Goal: Task Accomplishment & Management: Complete application form

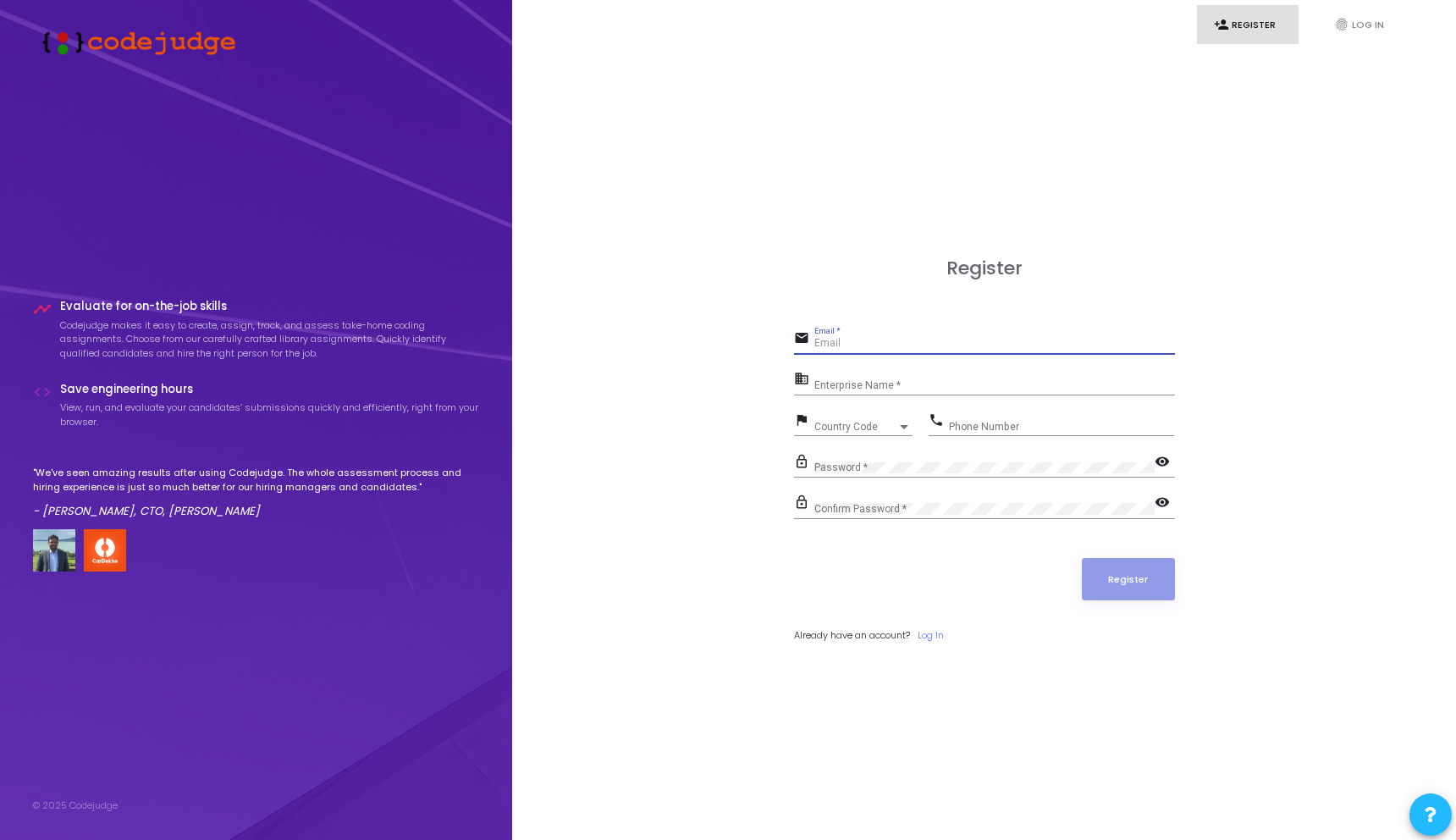
click at [882, 345] on input "Email *" at bounding box center [995, 344] width 361 height 12
type input "[EMAIL_ADDRESS][DOMAIN_NAME]"
click at [846, 384] on input "Enterprise Name *" at bounding box center [995, 385] width 361 height 12
type input "4way tech"
click at [859, 427] on span "Country Code" at bounding box center [856, 427] width 83 height 11
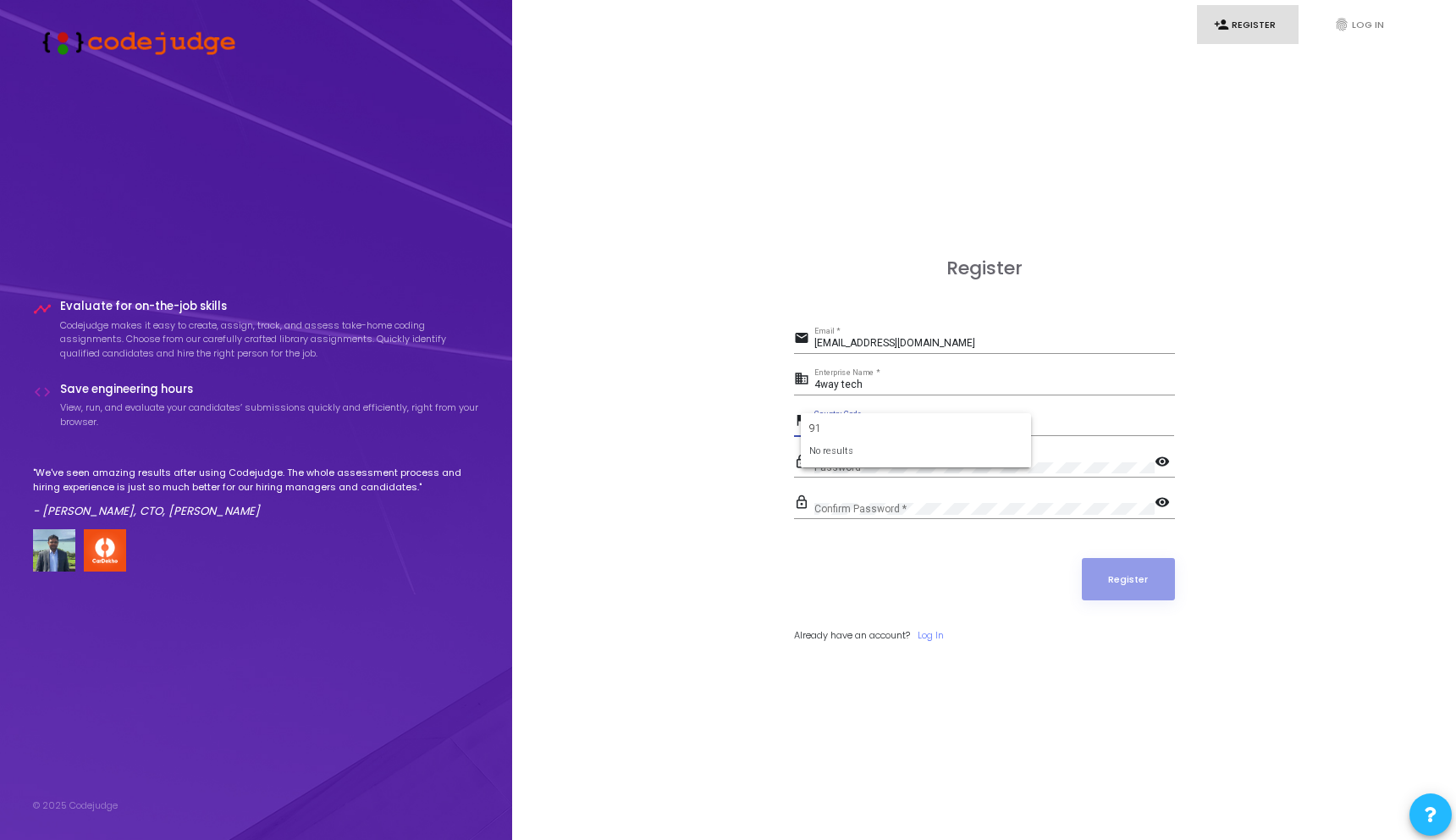
type input "9"
type input "indi"
click at [871, 485] on span "India +91" at bounding box center [916, 487] width 203 height 28
click at [979, 428] on input "Phone Number" at bounding box center [1061, 427] width 225 height 12
type input "8707762722"
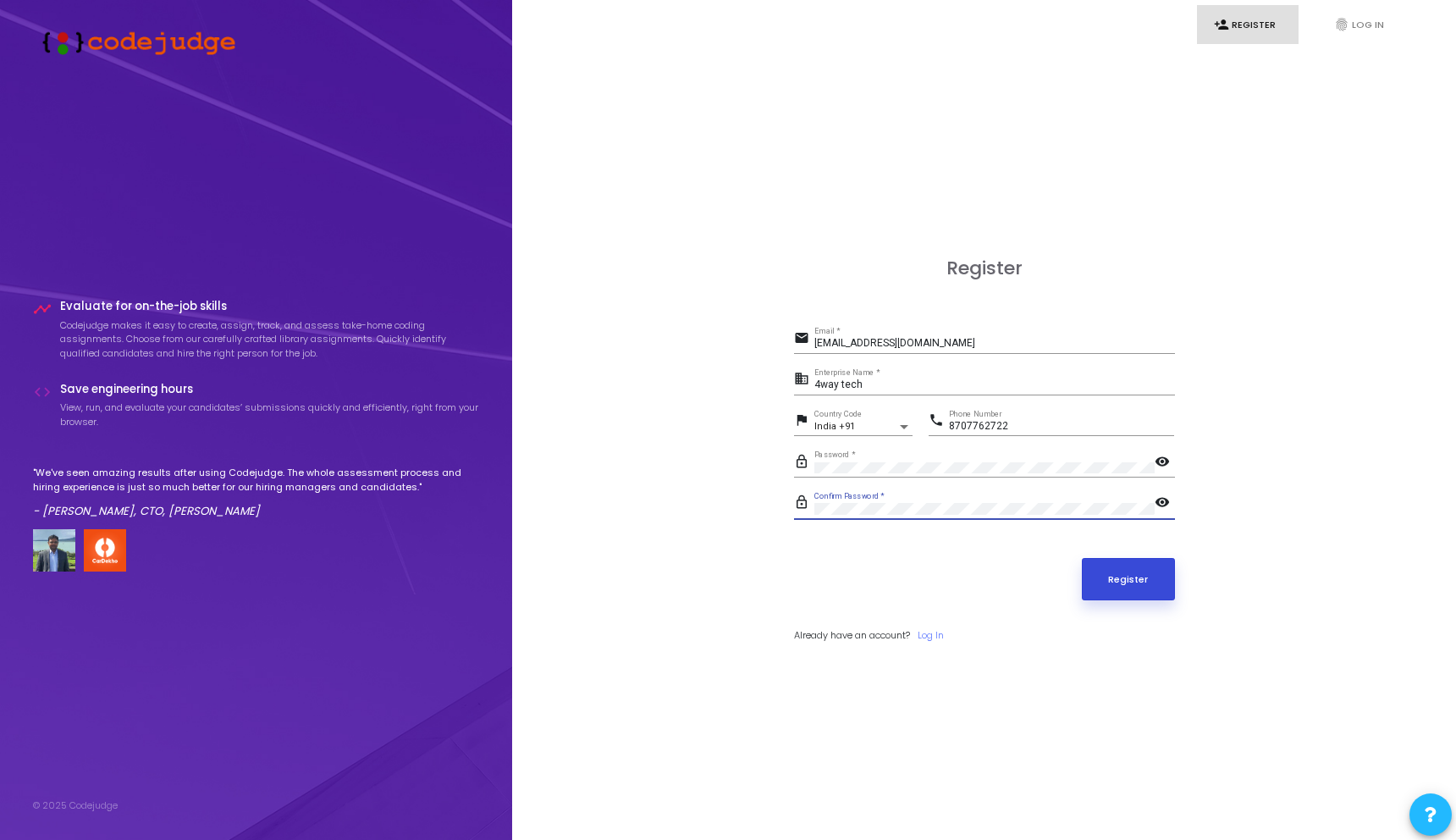
click at [1127, 581] on button "Register" at bounding box center [1128, 579] width 93 height 42
click at [859, 347] on input "[EMAIL_ADDRESS][DOMAIN_NAME]" at bounding box center [995, 344] width 361 height 12
click at [811, 255] on div "Register email email@chatreal Email * business 4way tech Enterprise Name * flag…" at bounding box center [984, 469] width 907 height 840
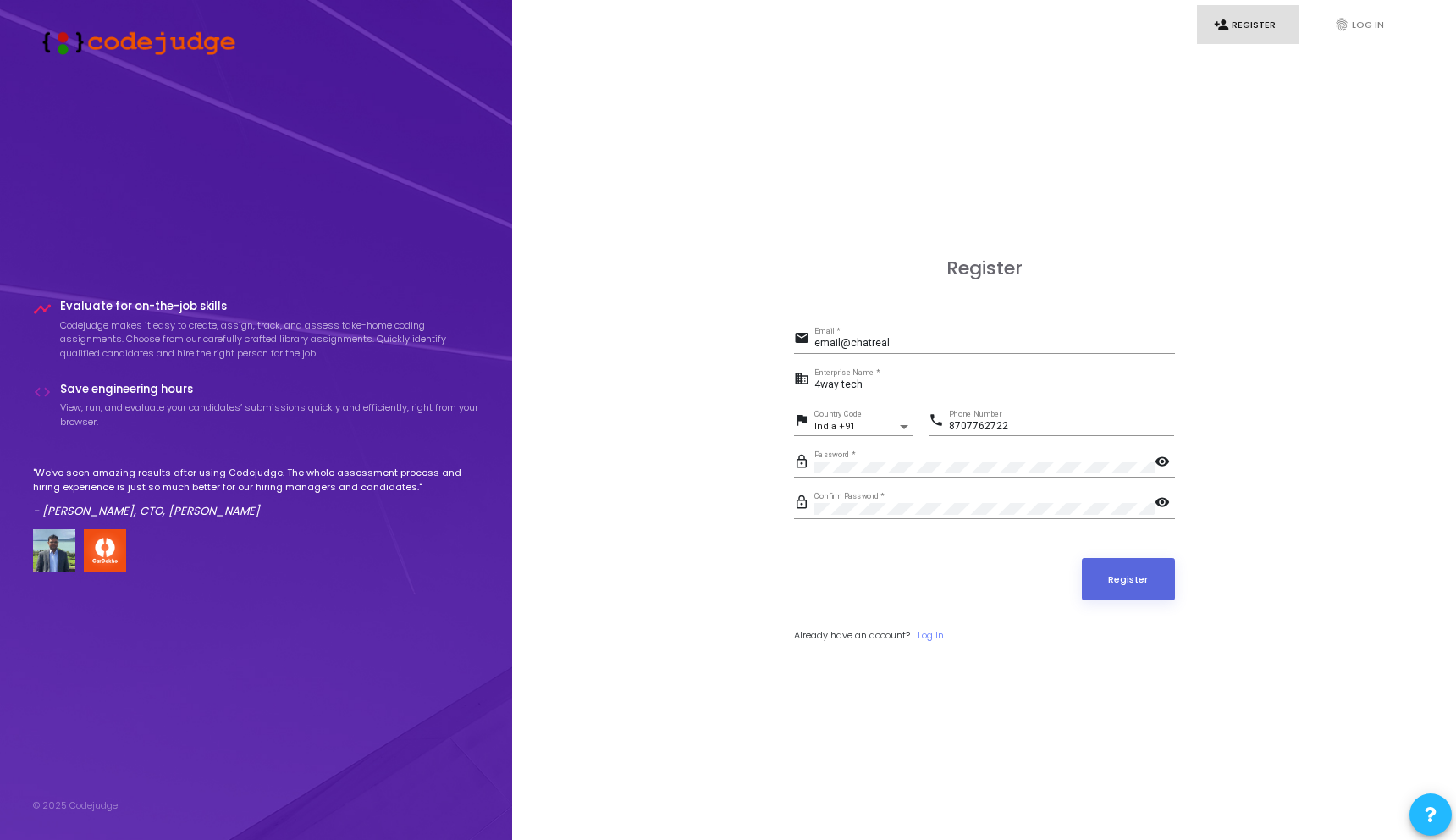
click at [894, 342] on input "email@chatreal" at bounding box center [995, 344] width 361 height 12
click at [887, 344] on input "email@chatreal" at bounding box center [995, 344] width 361 height 12
type input "[PERSON_NAME][EMAIL_ADDRESS][DOMAIN_NAME]"
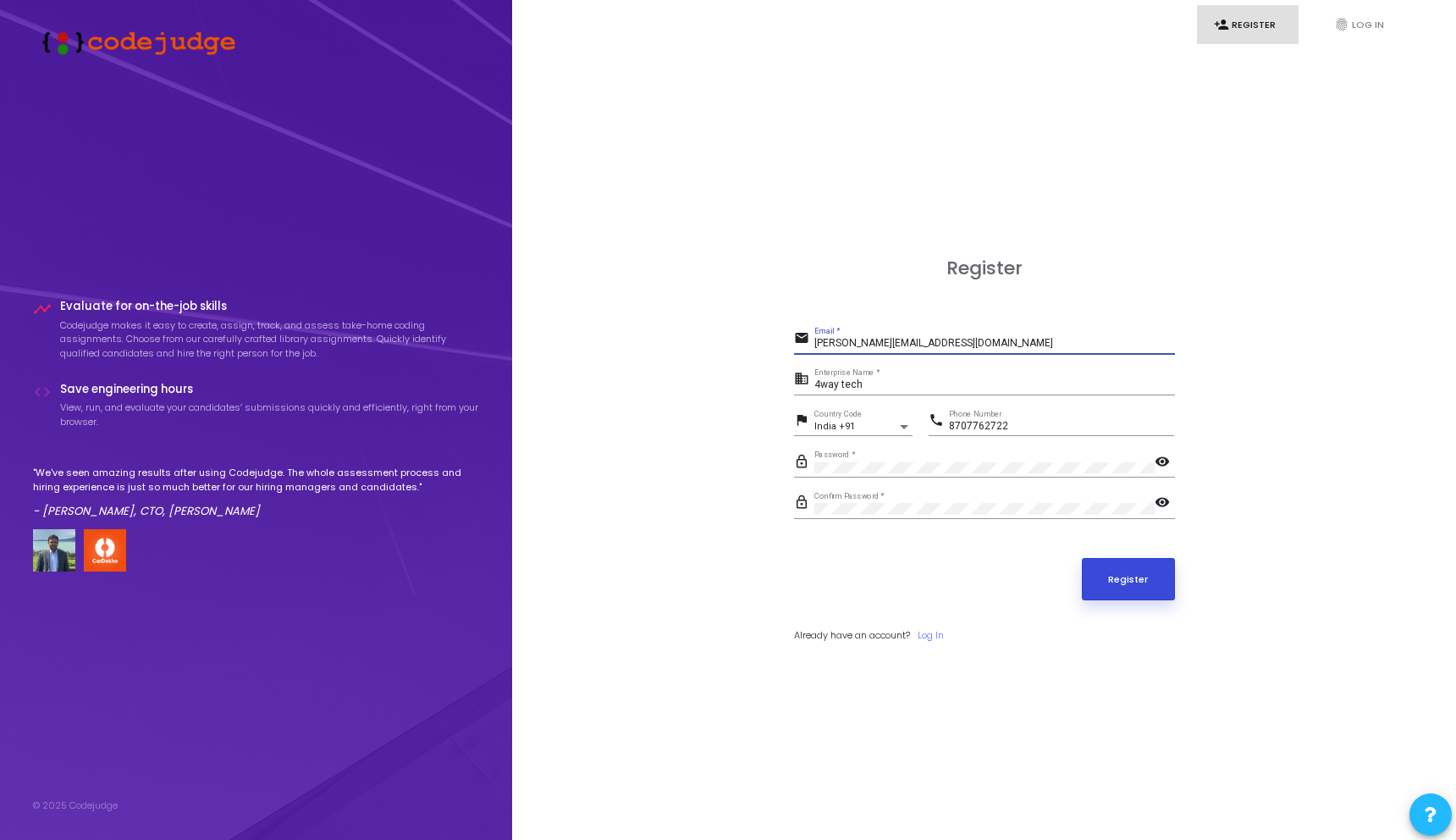
click at [1141, 587] on button "Register" at bounding box center [1128, 579] width 93 height 42
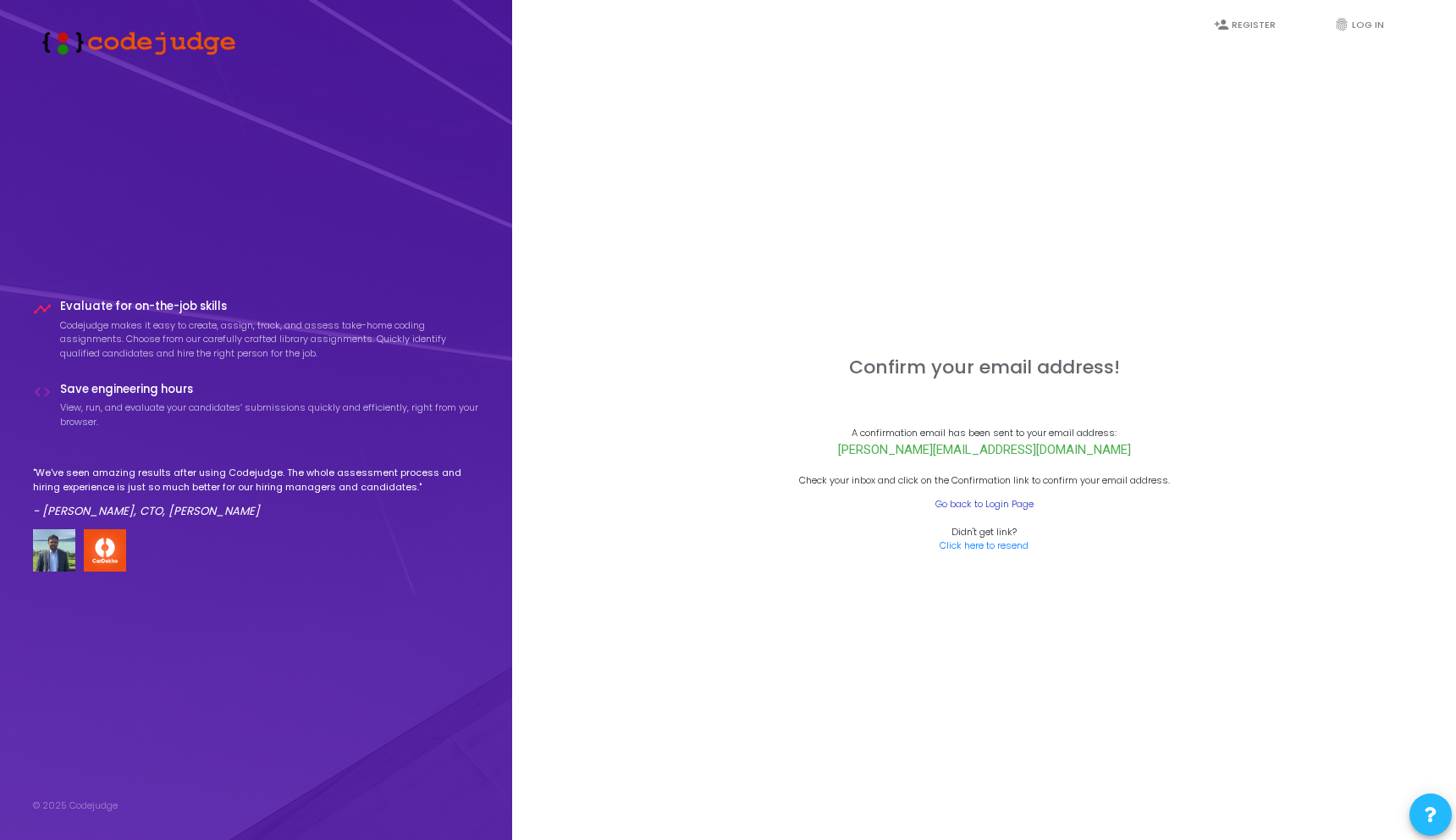
click at [961, 505] on link "Go back to Login Page" at bounding box center [985, 504] width 98 height 14
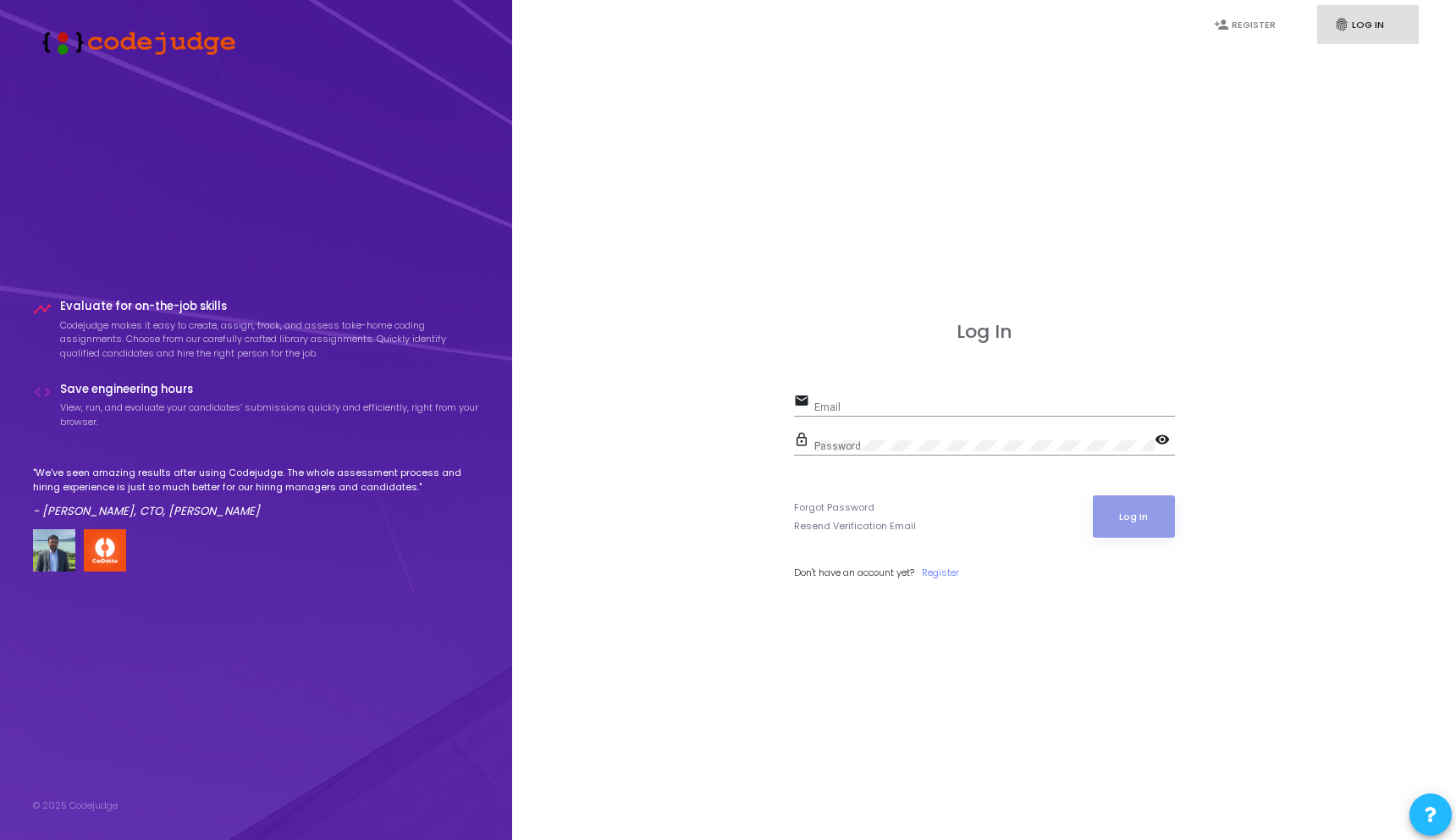
click at [905, 399] on div "Email" at bounding box center [995, 403] width 361 height 26
click at [887, 402] on input "Email" at bounding box center [995, 407] width 361 height 12
type input "[PERSON_NAME][EMAIL_ADDRESS][DOMAIN_NAME]"
click at [1092, 495] on button "Log In" at bounding box center [1134, 516] width 82 height 42
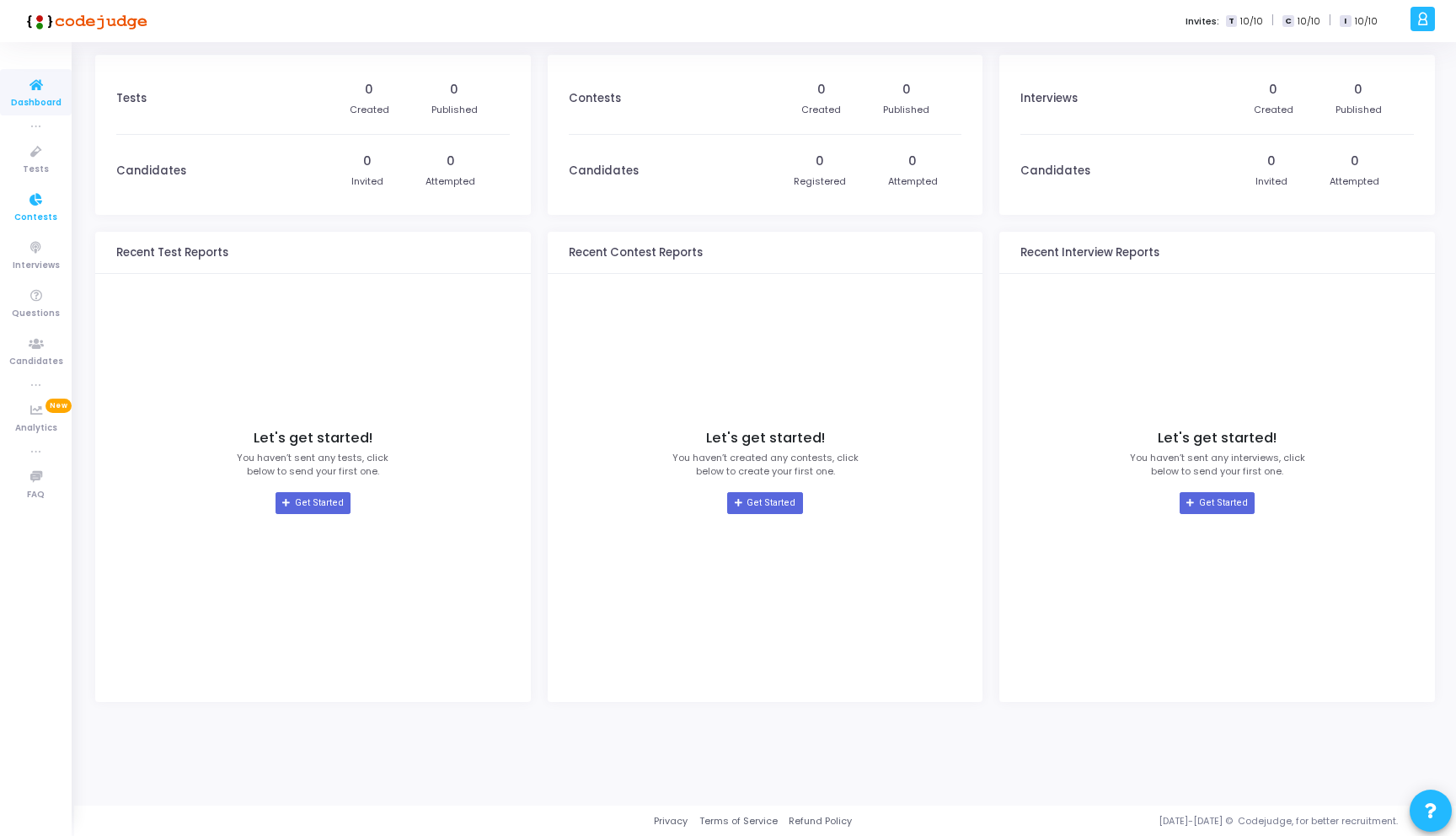
click at [34, 219] on span "Contests" at bounding box center [35, 218] width 43 height 14
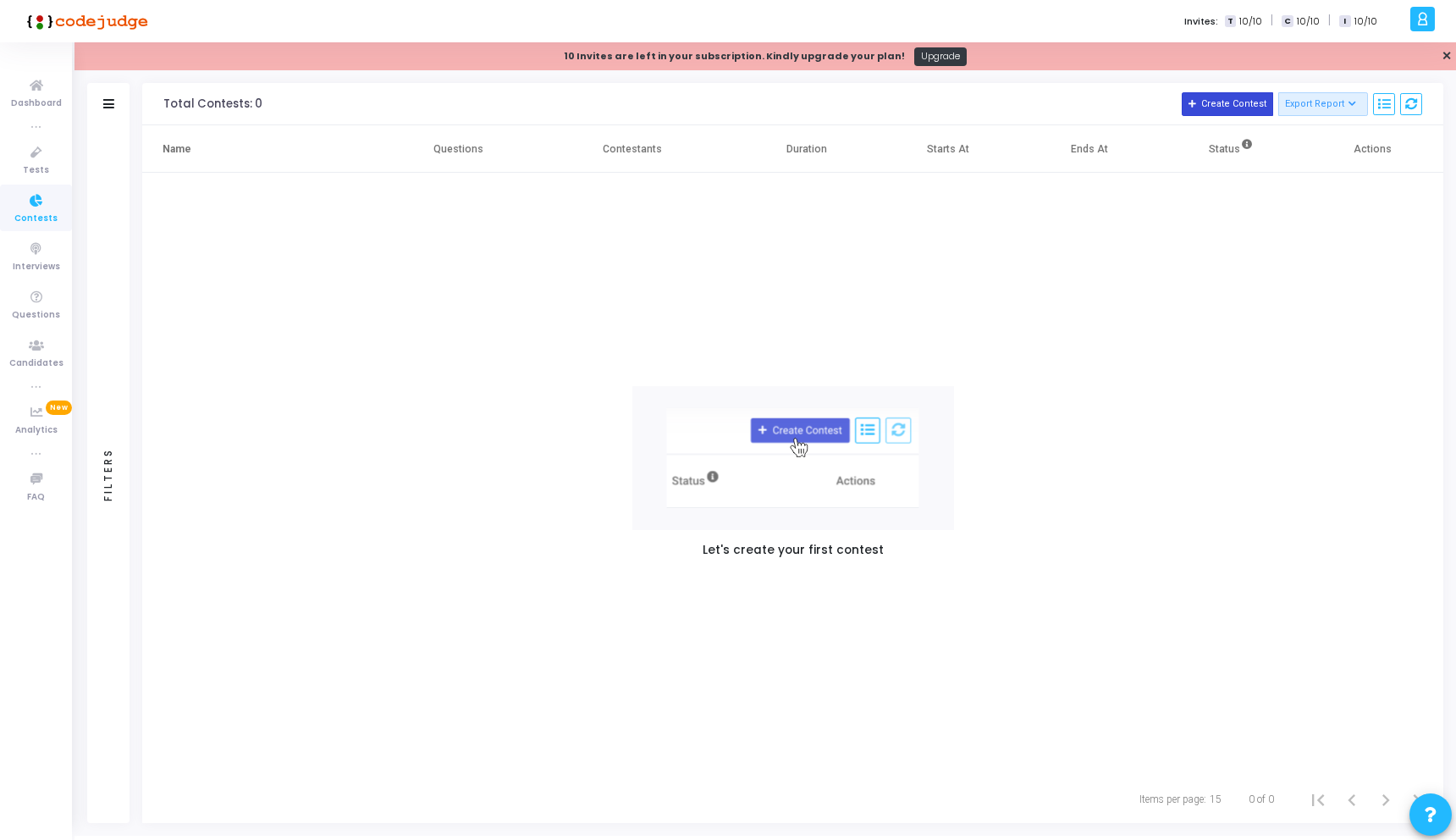
click at [1227, 103] on button "Create Contest" at bounding box center [1227, 103] width 91 height 24
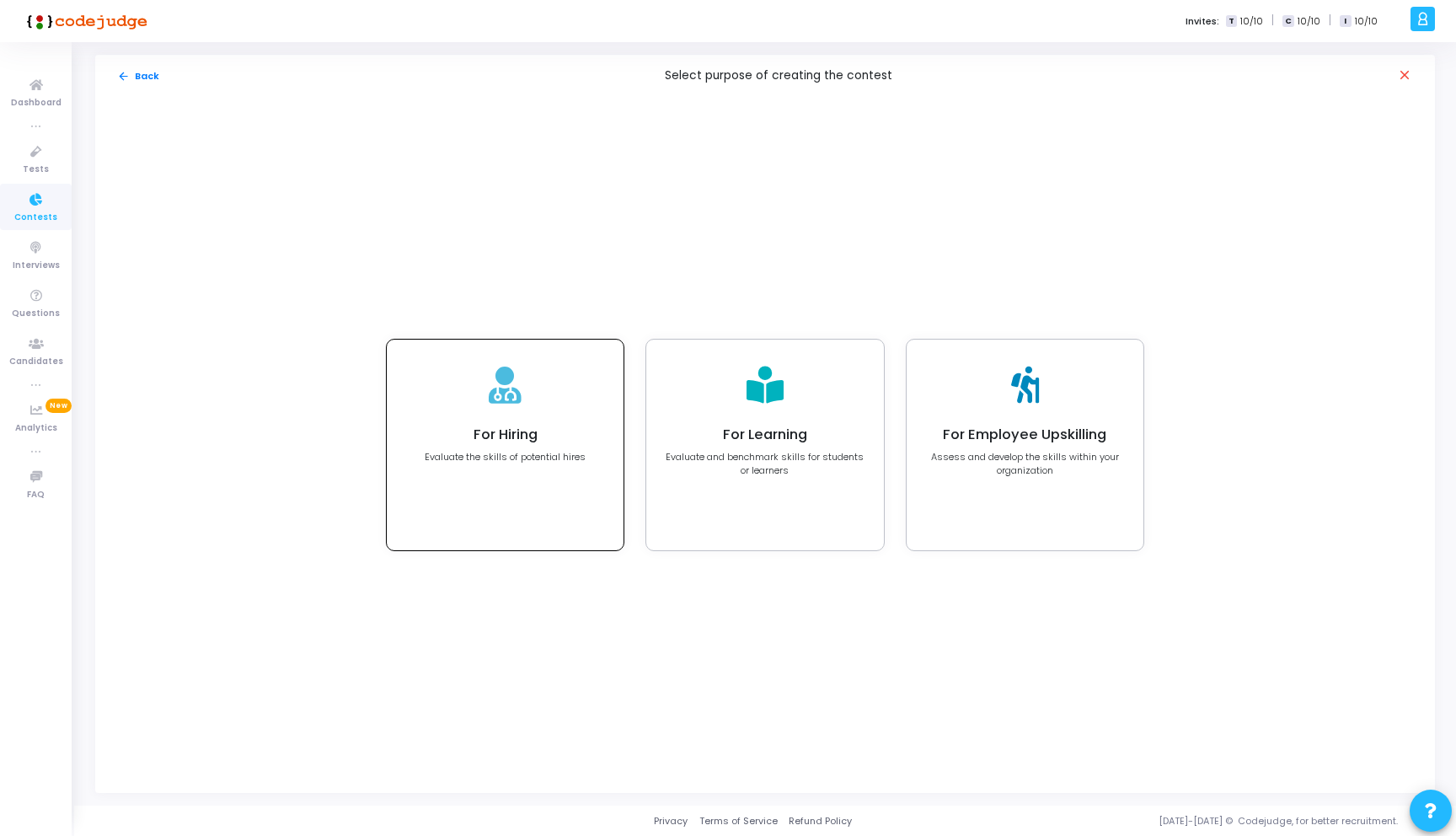
click at [536, 444] on div "For Hiring Evaluate the skills of potential hires" at bounding box center [505, 445] width 161 height 37
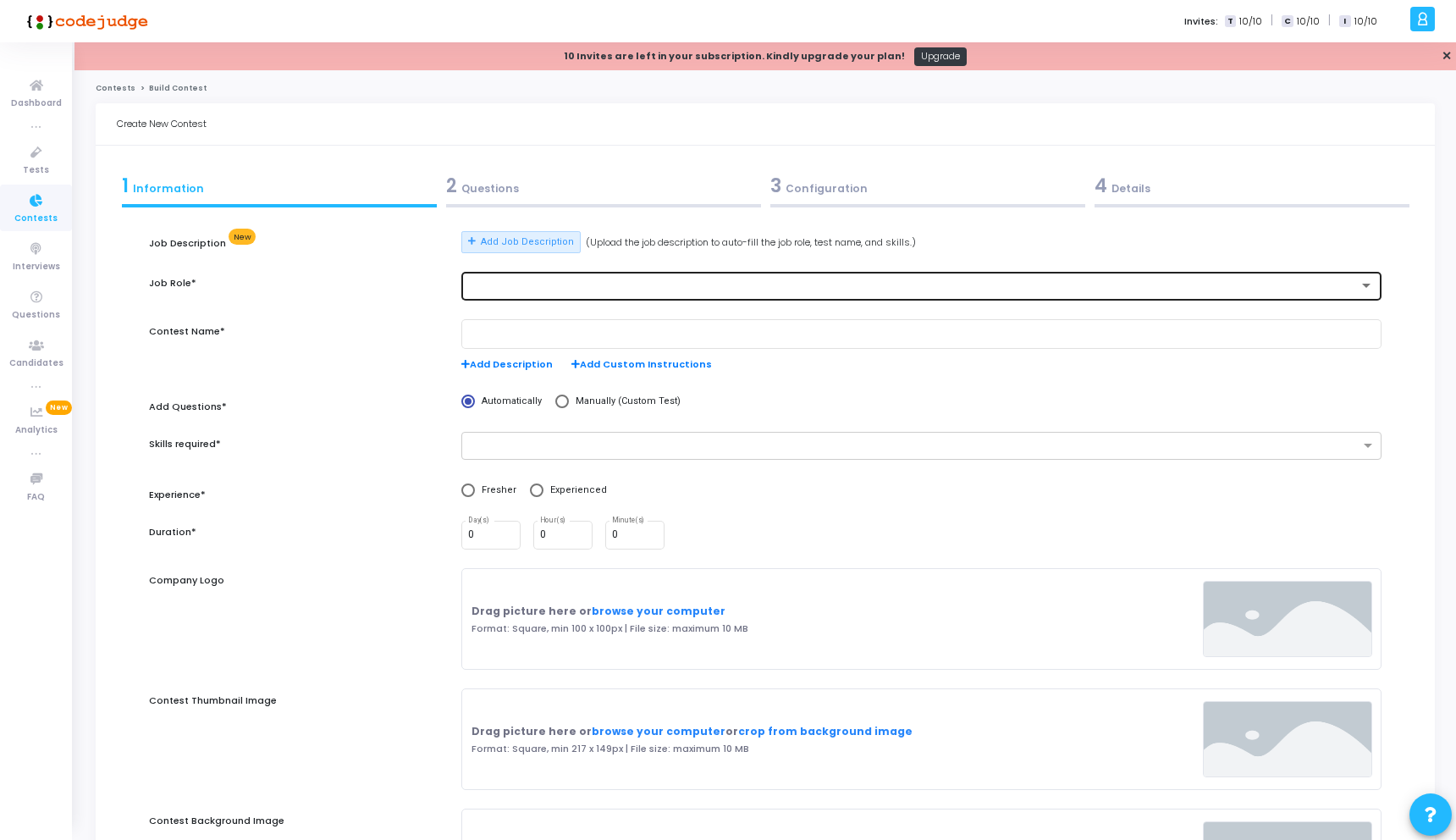
click at [563, 287] on div at bounding box center [913, 286] width 890 height 12
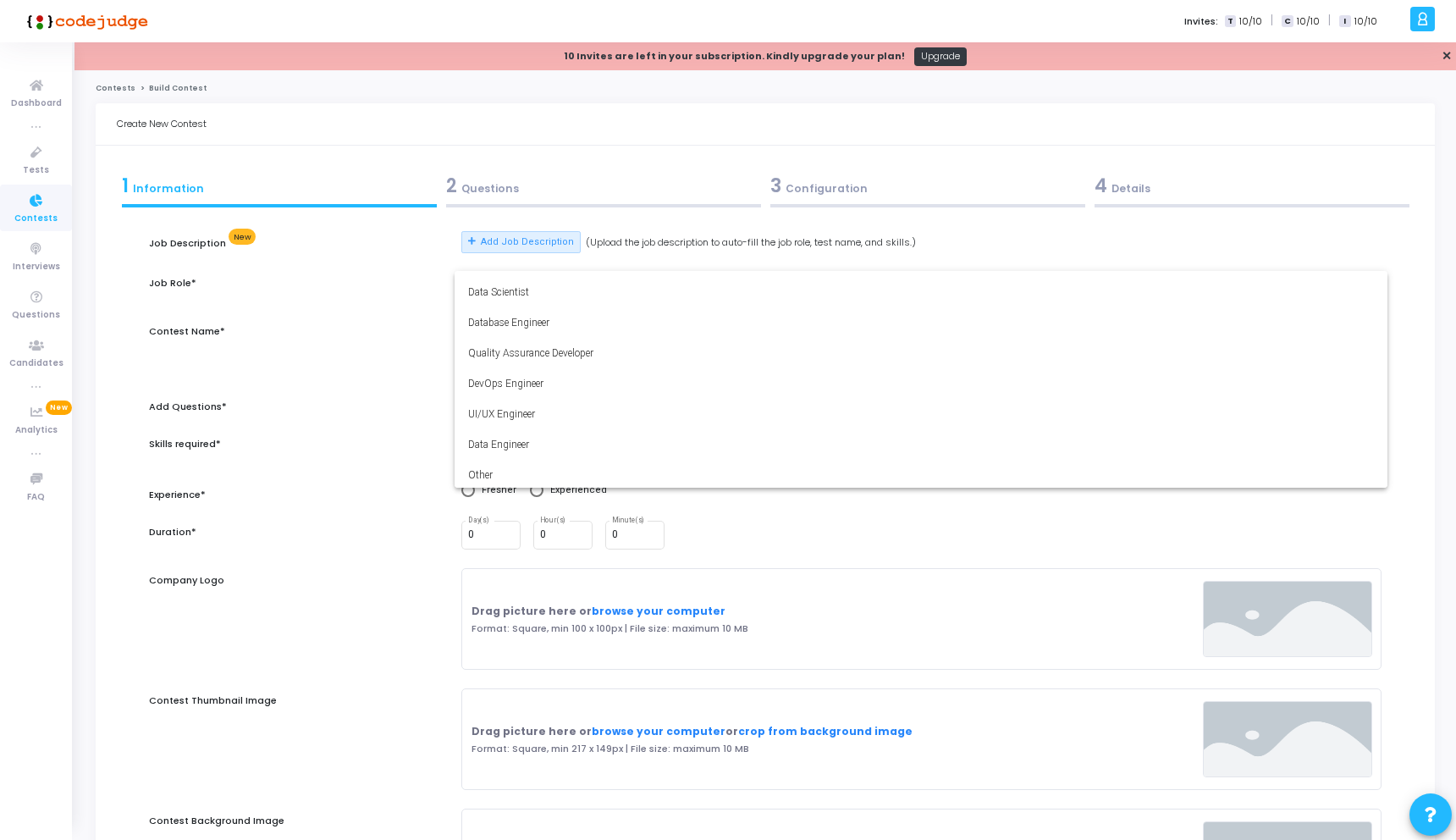
scroll to position [118, 0]
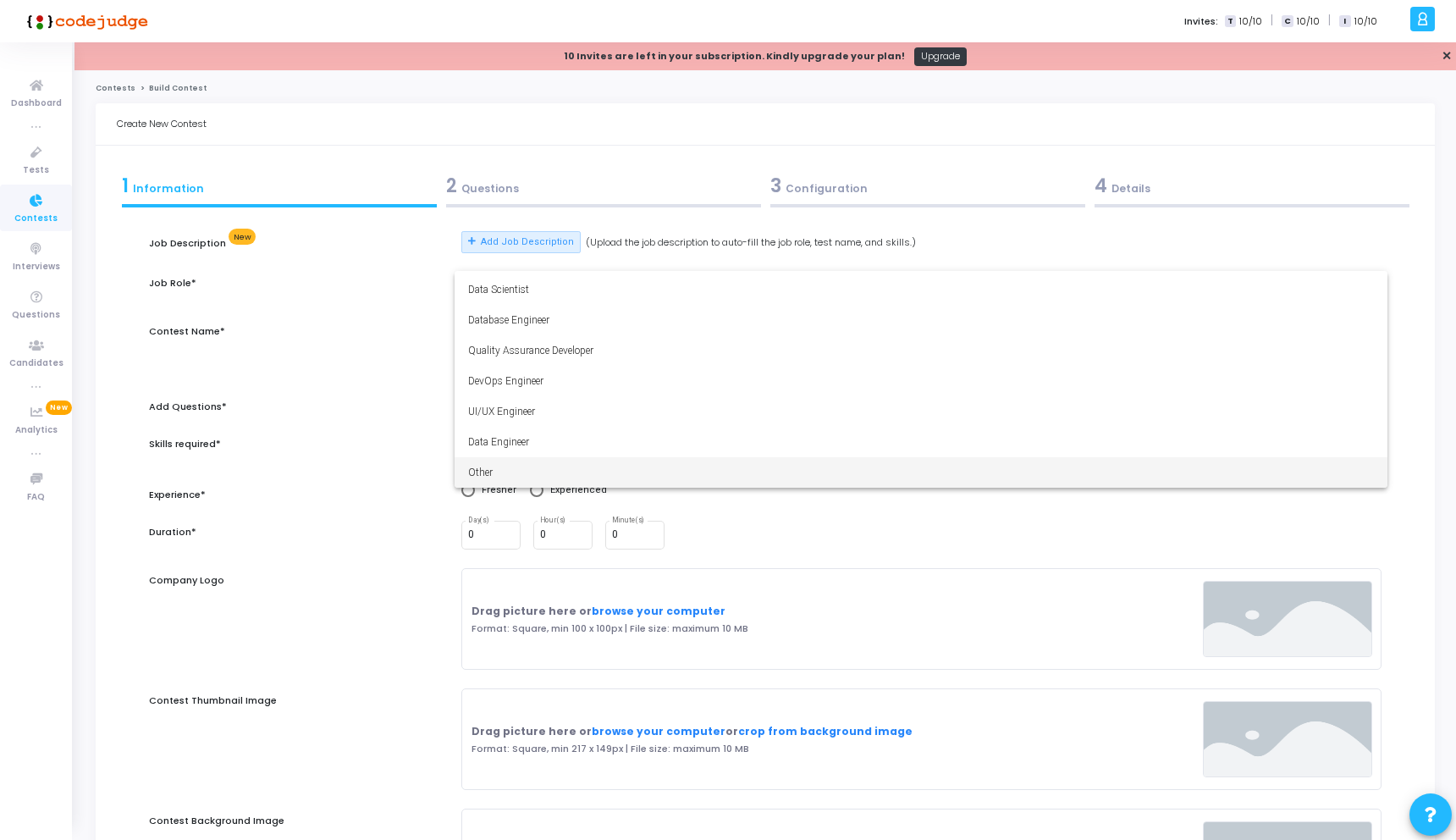
click at [527, 465] on span "Other" at bounding box center [921, 472] width 906 height 31
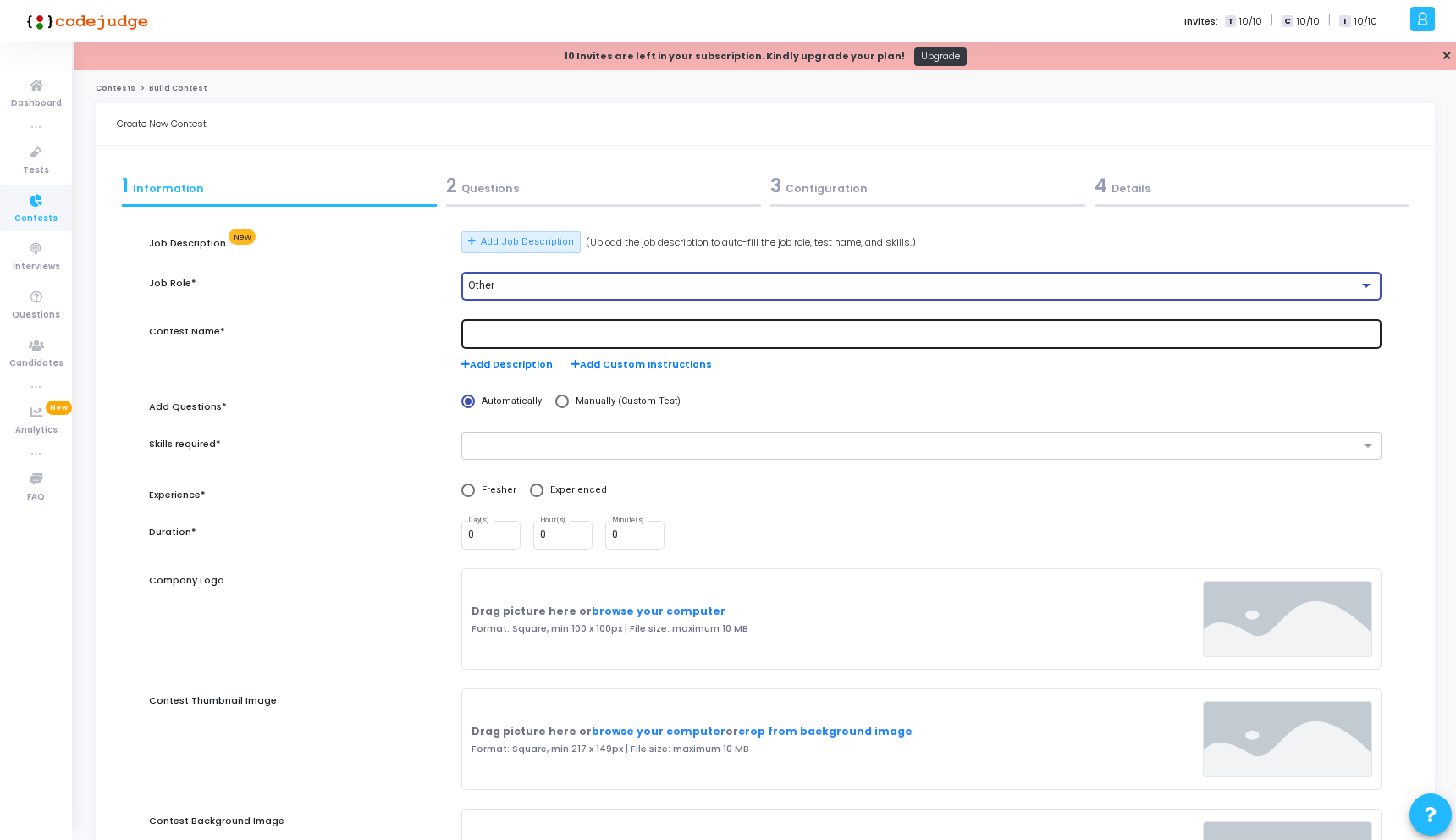
click at [562, 330] on input "text" at bounding box center [921, 335] width 906 height 12
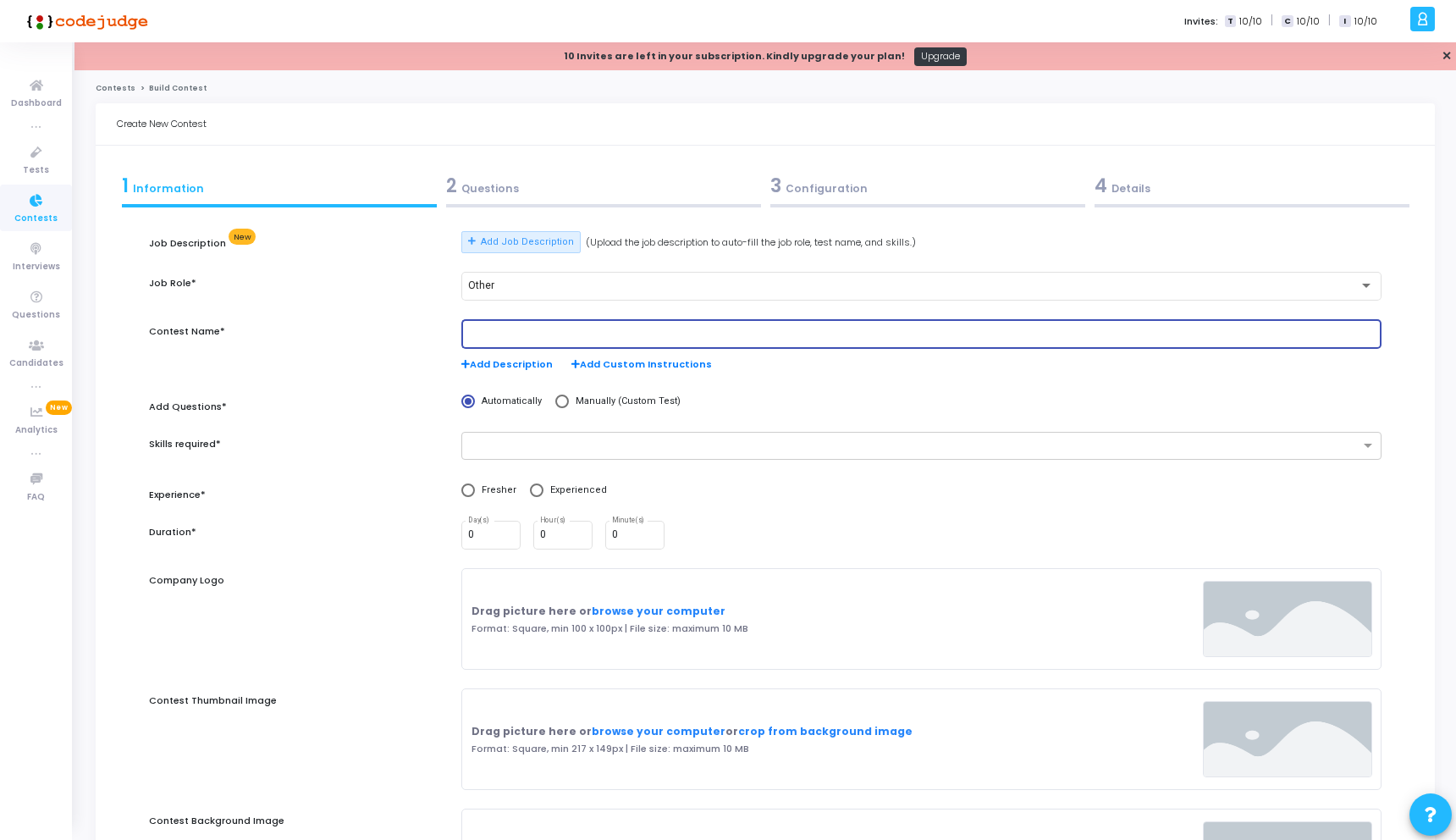
click at [561, 336] on input "text" at bounding box center [921, 335] width 906 height 12
type input "4"
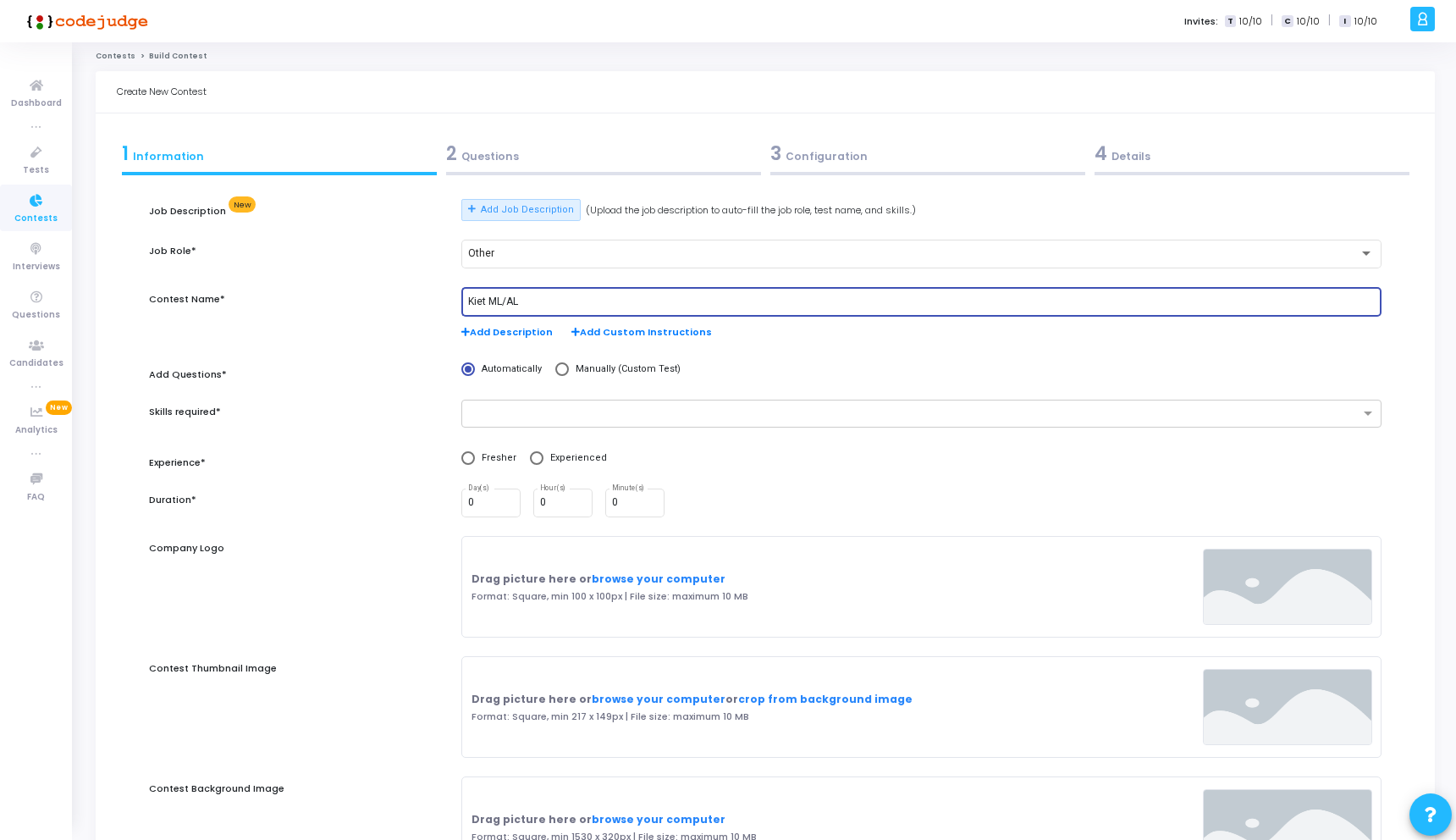
scroll to position [38, 0]
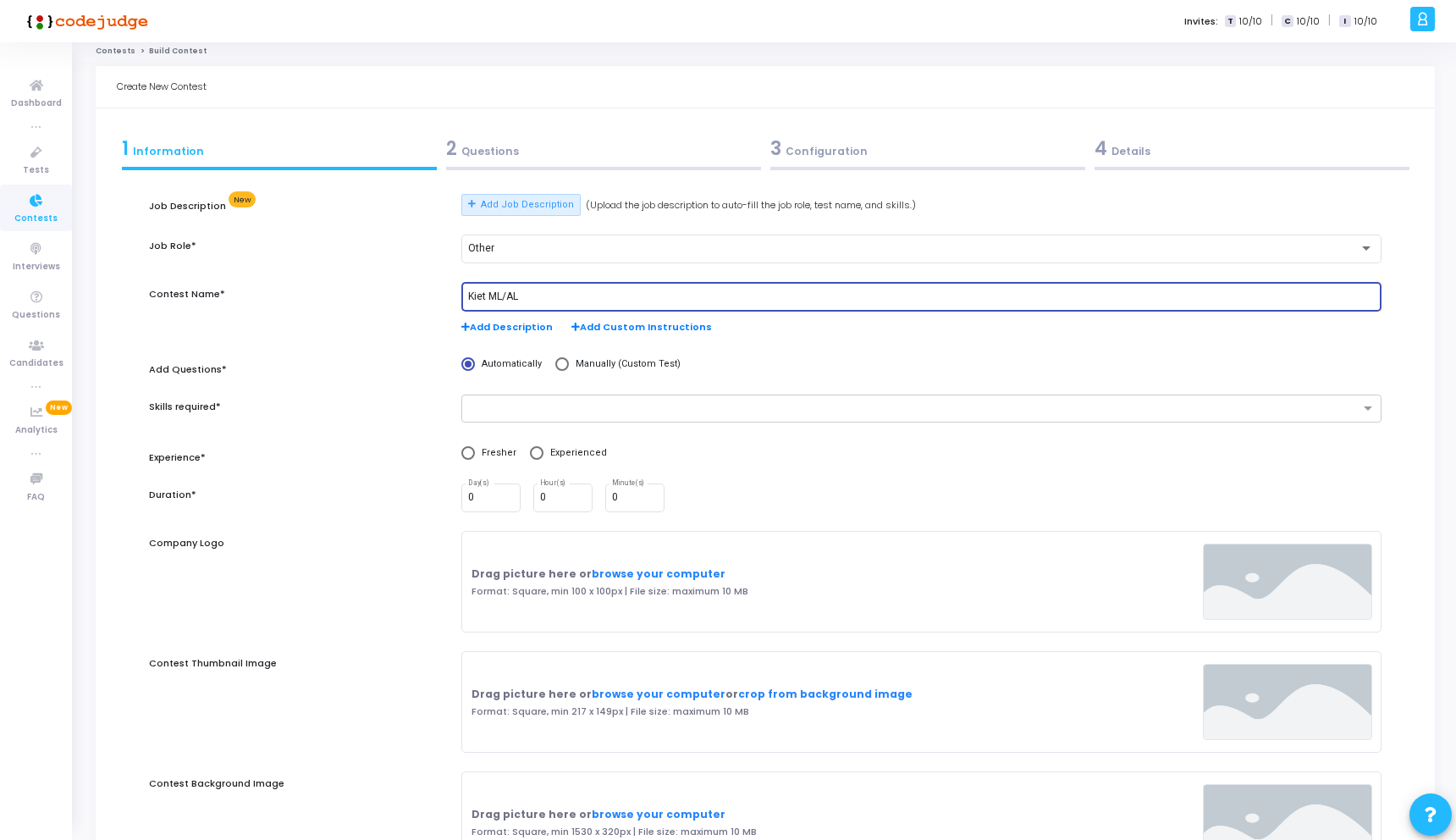
type input "Kiet ML/AL"
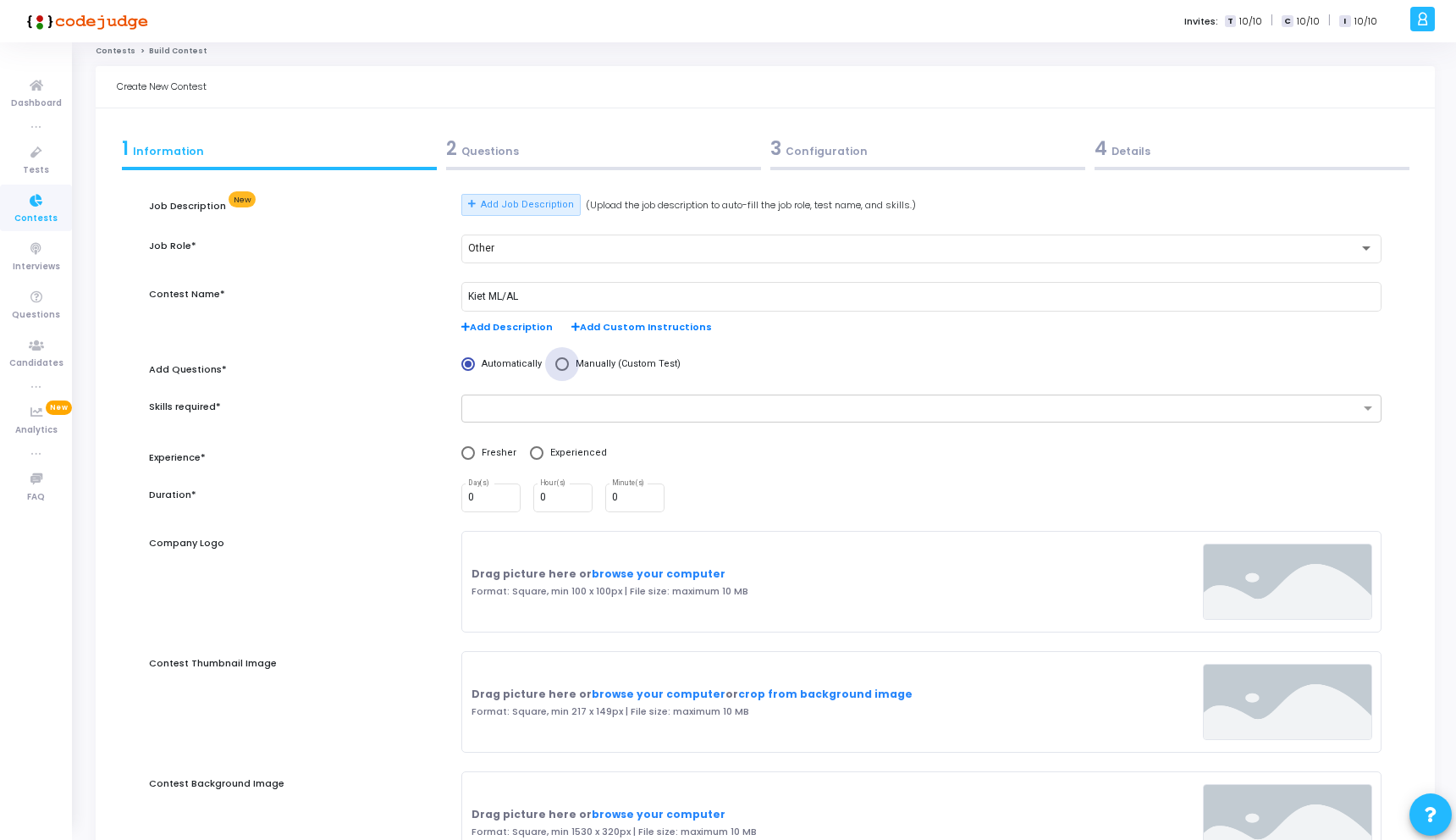
click at [562, 364] on span at bounding box center [562, 364] width 13 height 13
click at [562, 364] on input "Manually (Custom Test)" at bounding box center [562, 364] width 13 height 13
radio input "true"
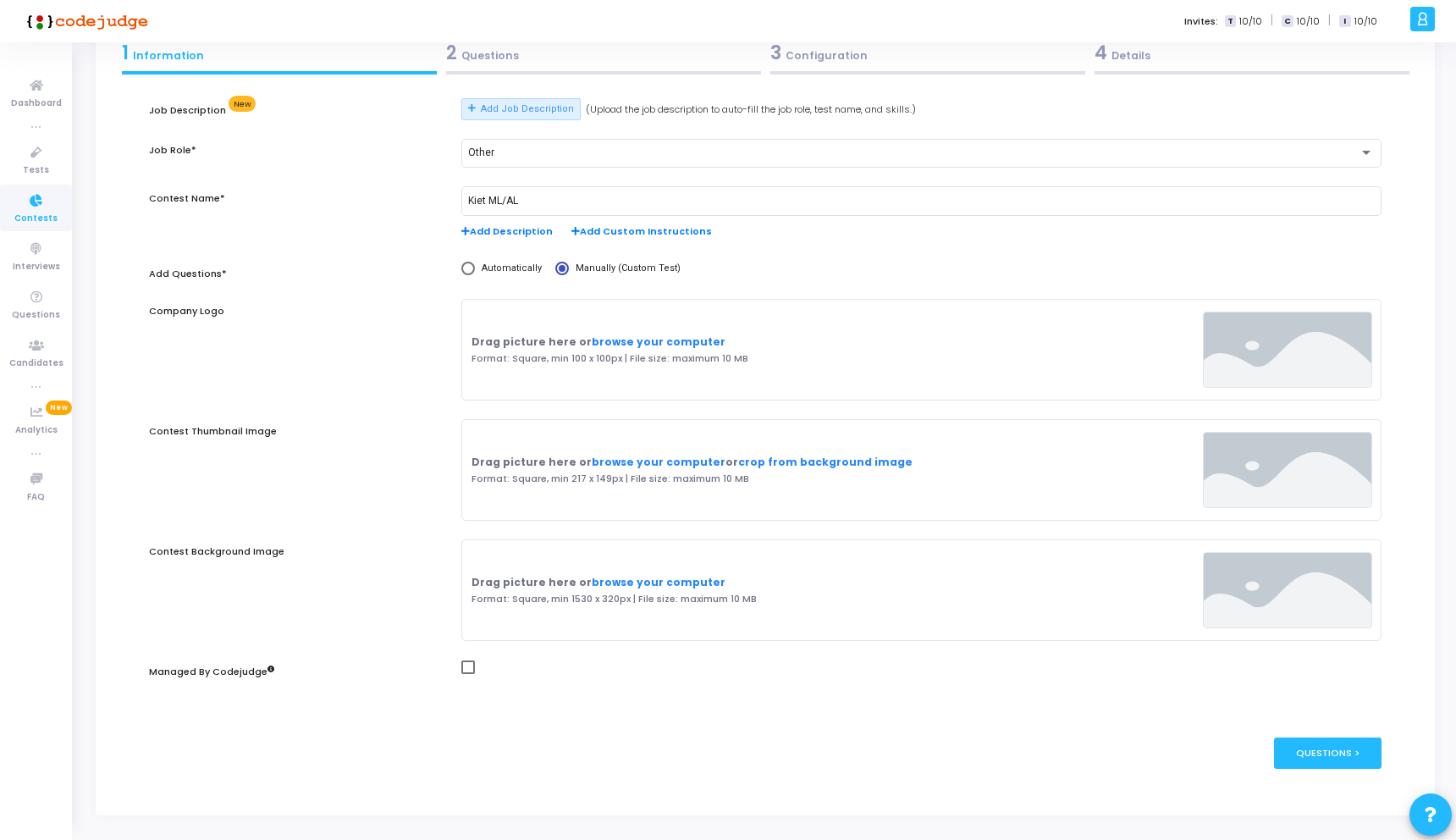
scroll to position [137, 0]
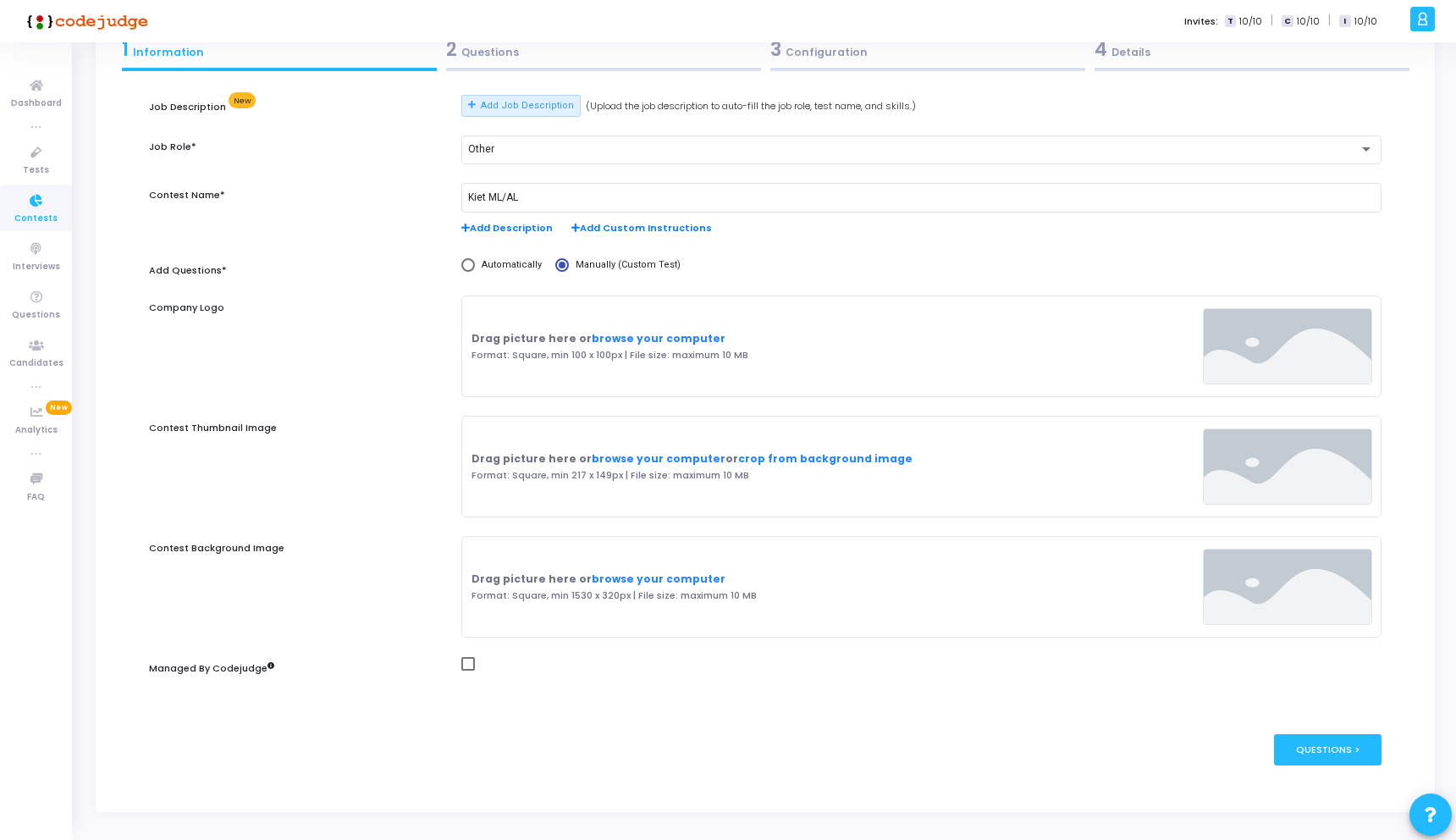
click at [509, 573] on div "Drag picture here or browse your computer" at bounding box center [614, 578] width 286 height 15
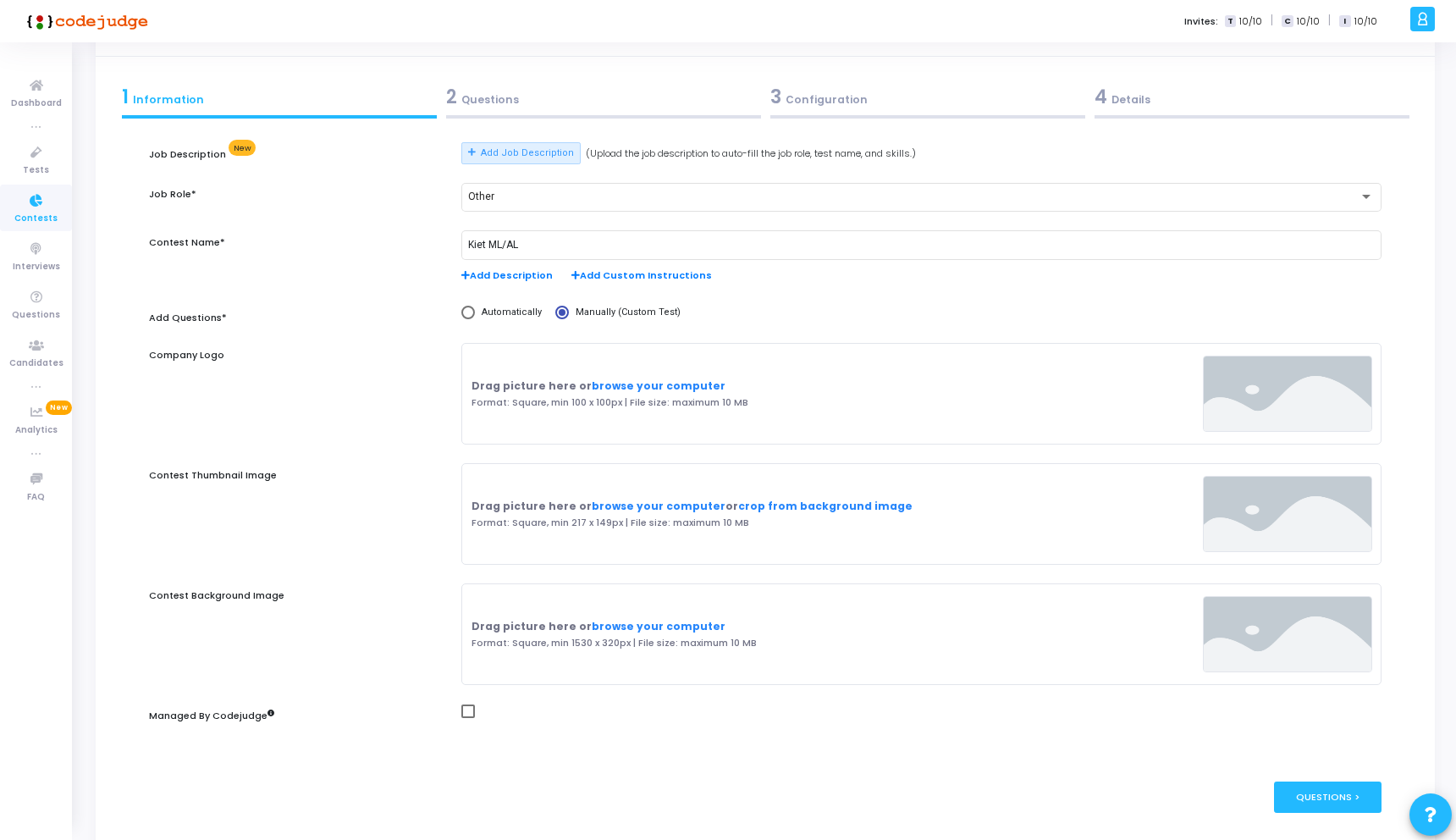
scroll to position [88, 0]
click at [647, 384] on link "browse your computer" at bounding box center [658, 387] width 134 height 14
type input "C:\fakepath\4wayLogo2.png"
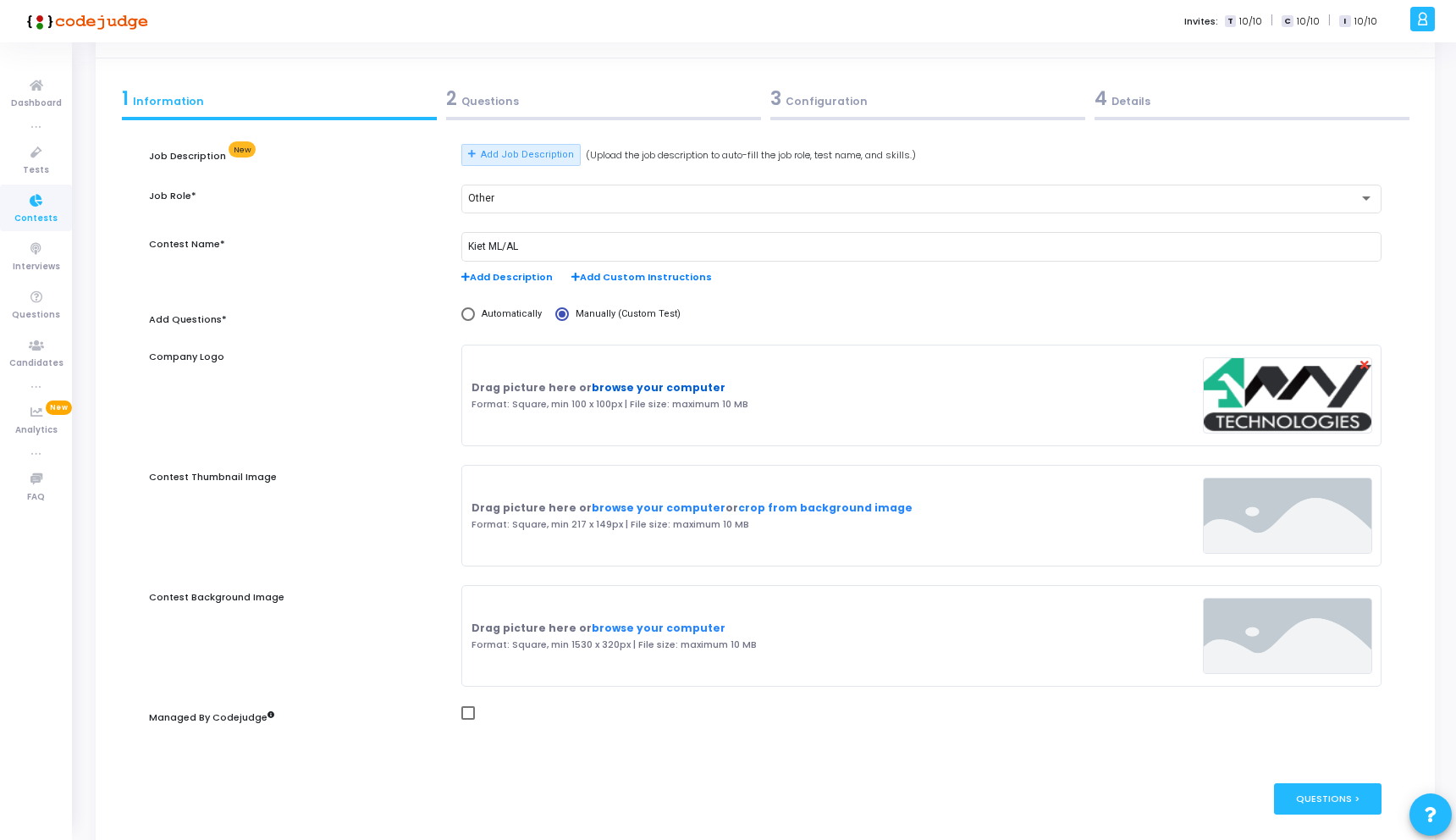
scroll to position [169, 0]
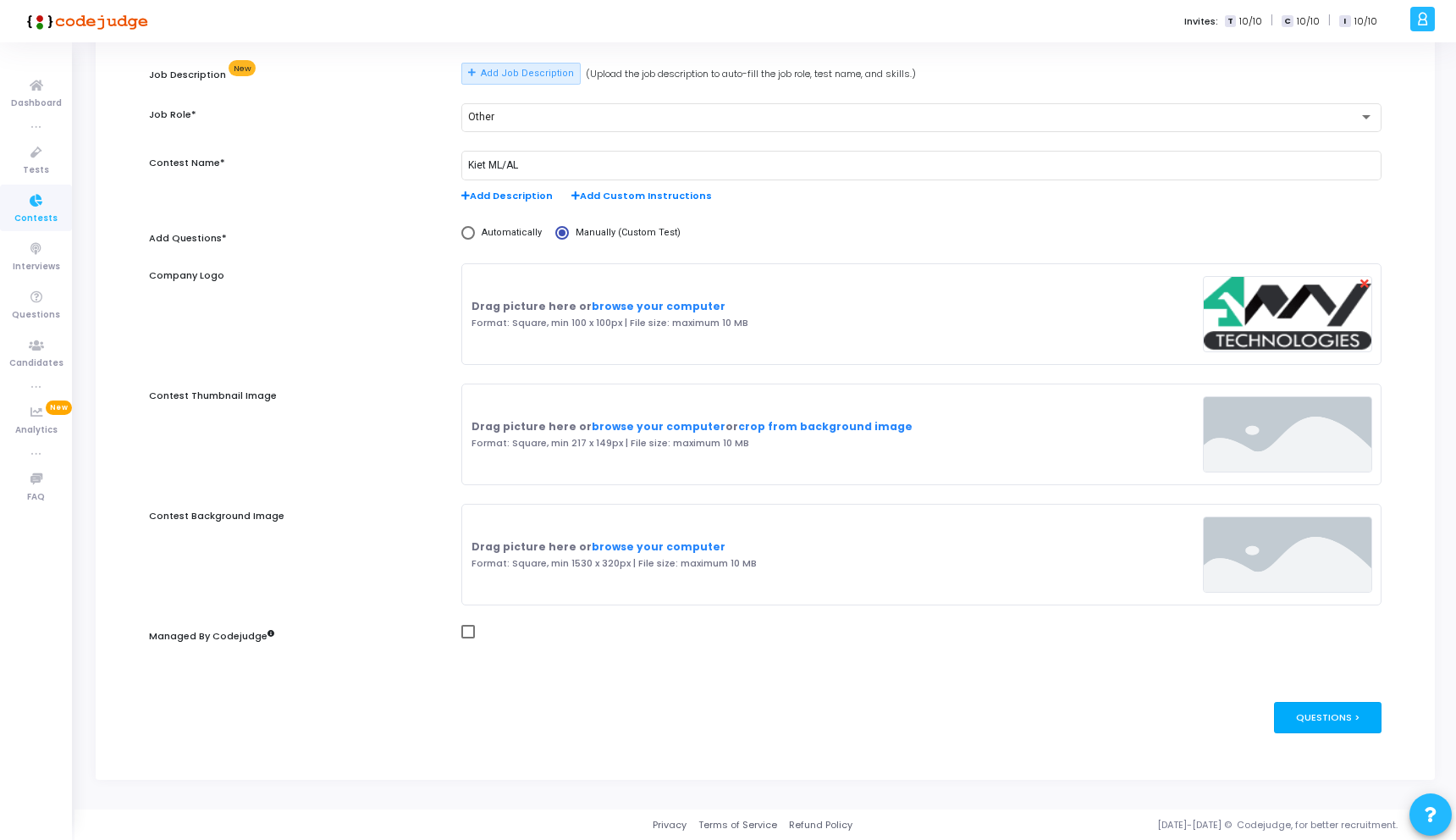
click at [1325, 721] on div "Questions >" at bounding box center [1327, 717] width 108 height 32
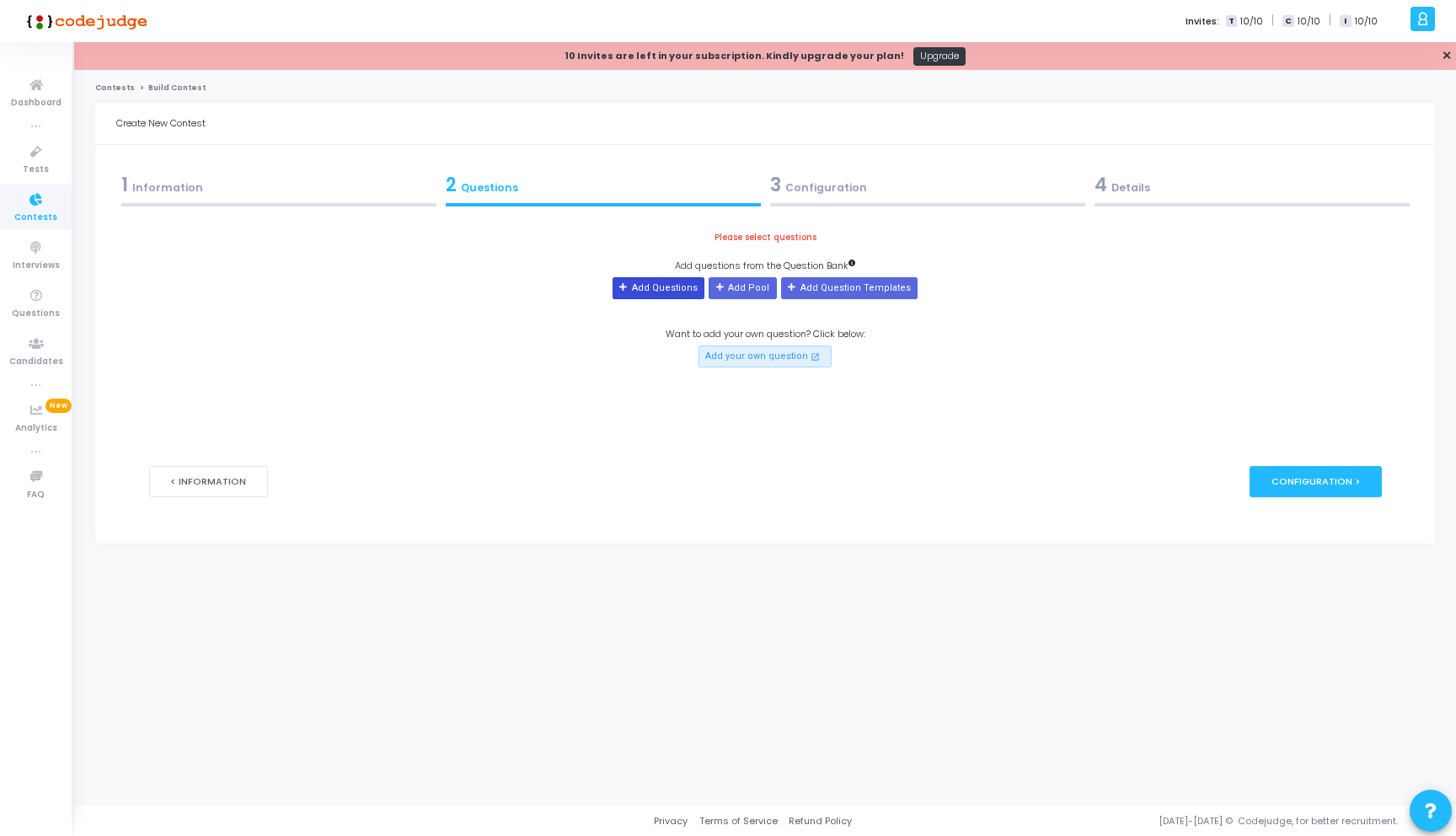
click at [674, 290] on button "Add Questions" at bounding box center [657, 288] width 92 height 22
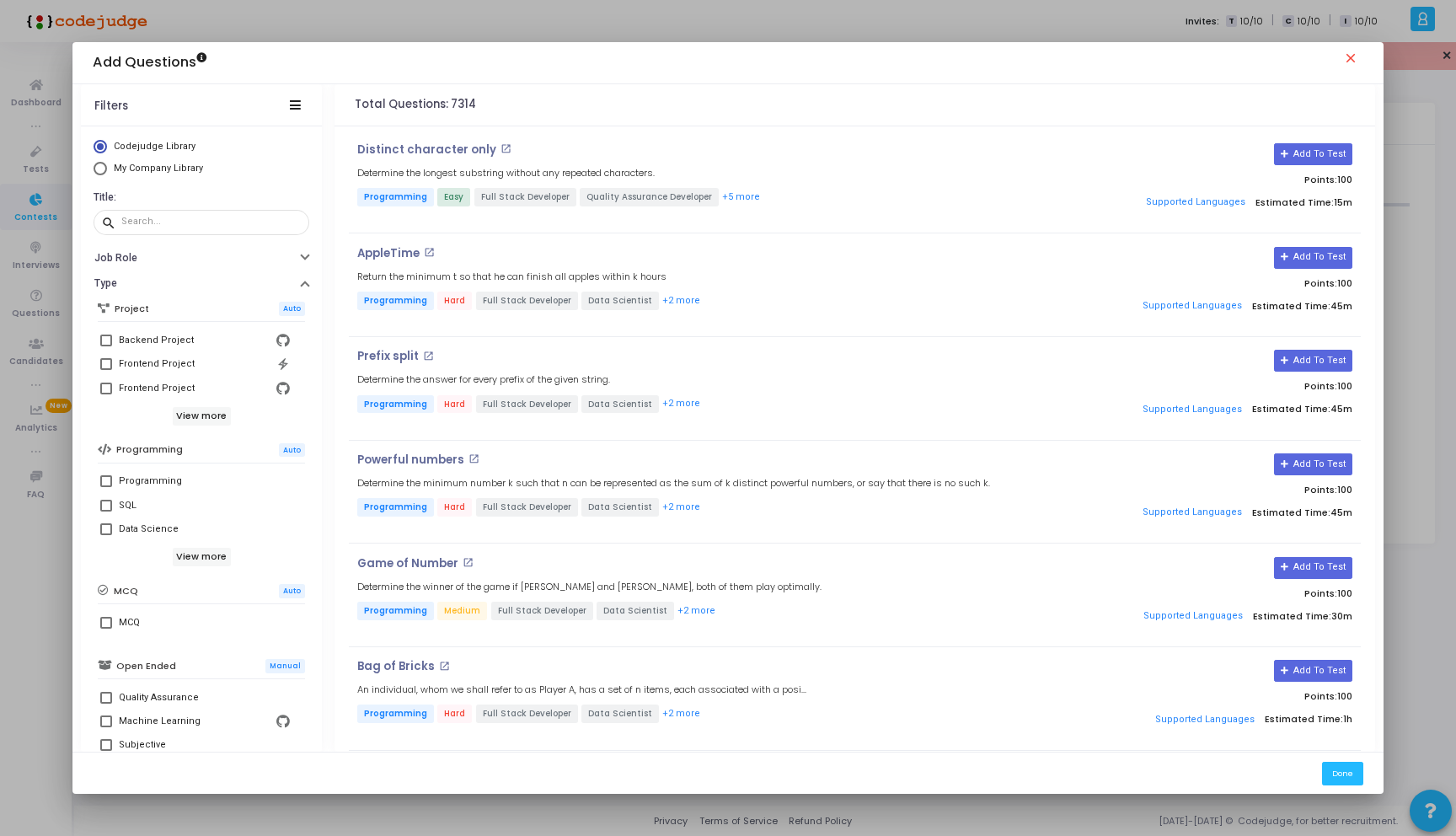
click at [1355, 58] on mat-icon "close" at bounding box center [1352, 60] width 20 height 20
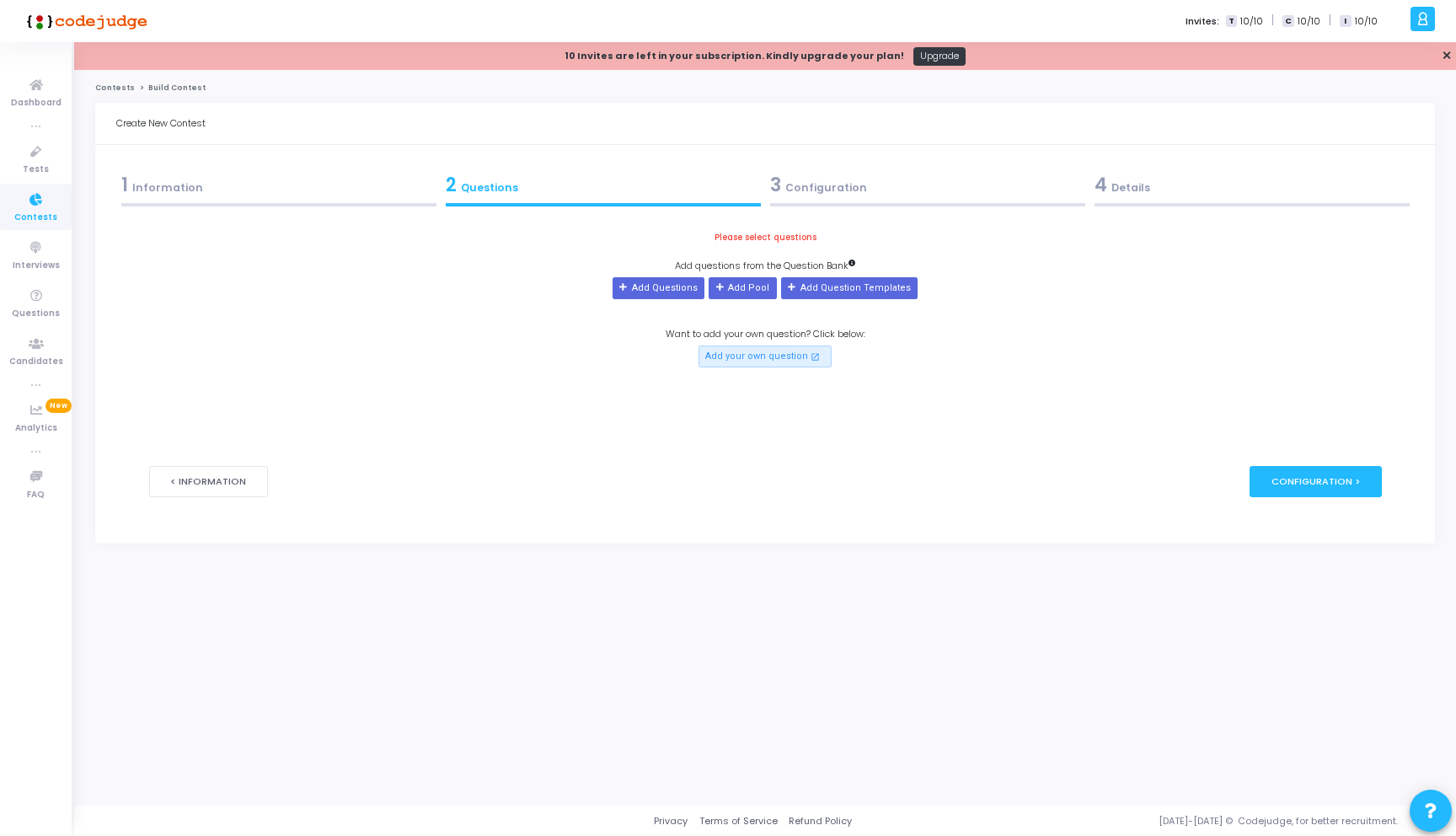
click at [878, 113] on div "Create New Contest" at bounding box center [765, 124] width 1339 height 42
